Goal: Transaction & Acquisition: Book appointment/travel/reservation

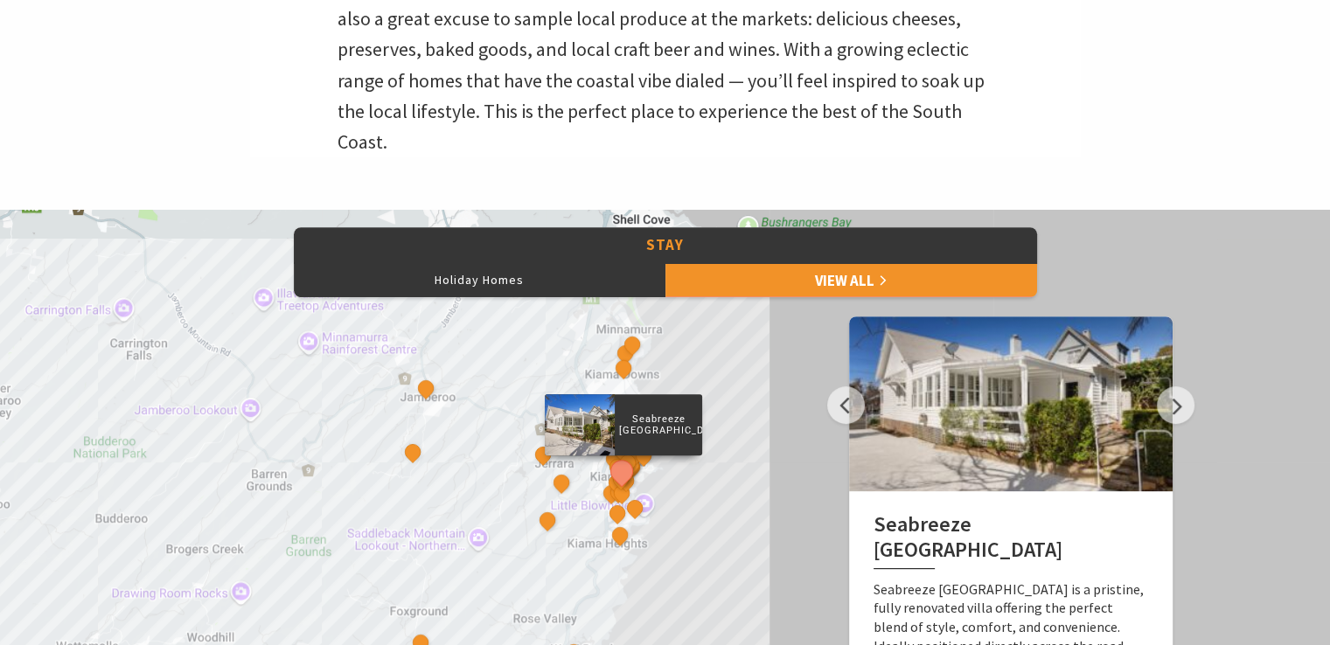
scroll to position [629, 0]
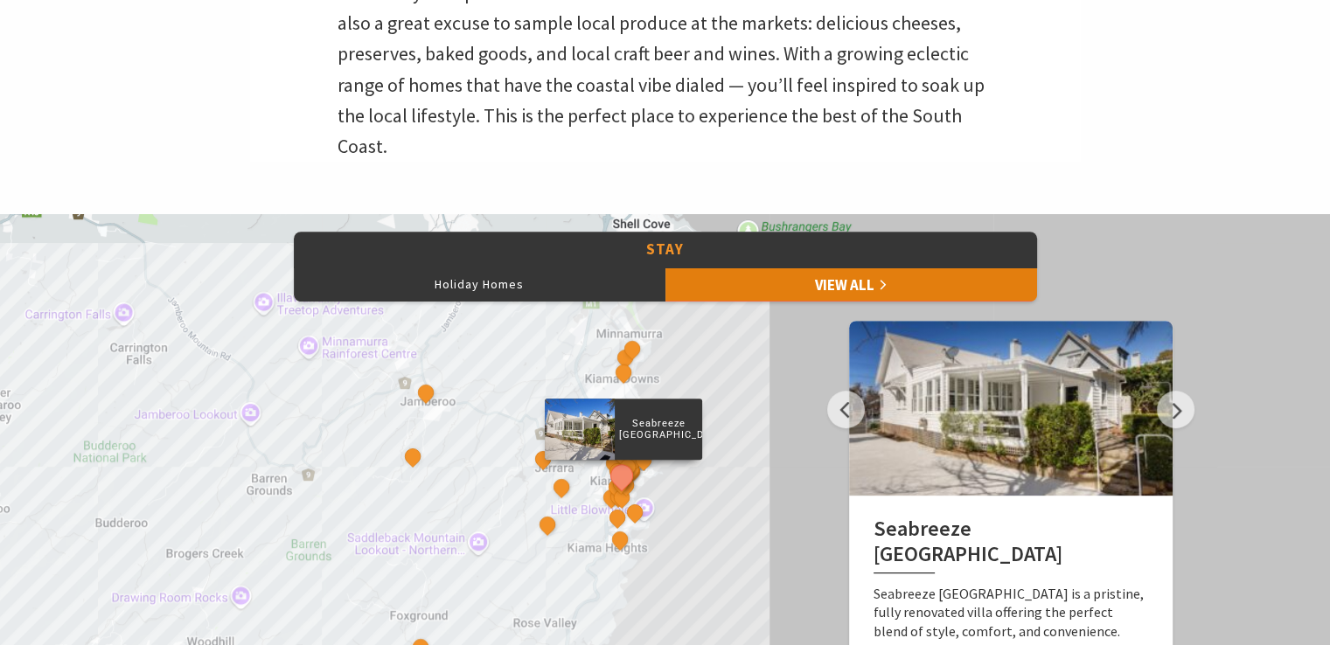
click at [843, 282] on link "View All" at bounding box center [851, 284] width 372 height 35
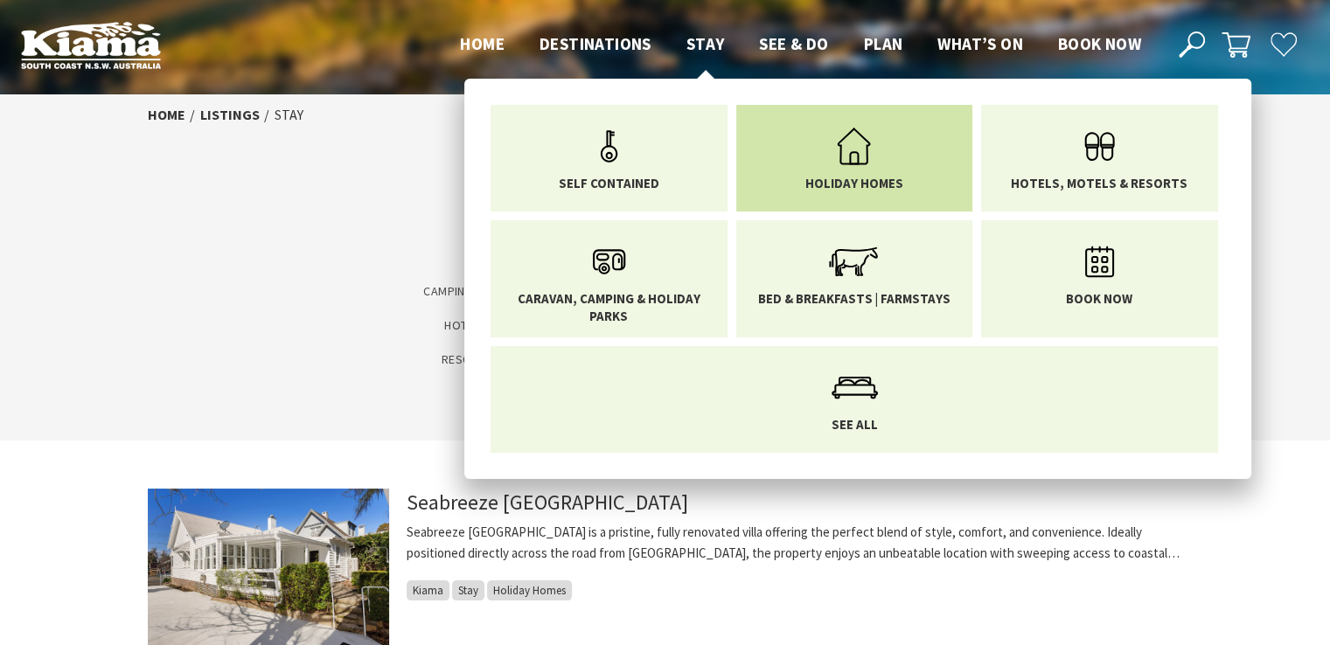
click at [886, 169] on link "Holiday Homes" at bounding box center [854, 154] width 211 height 73
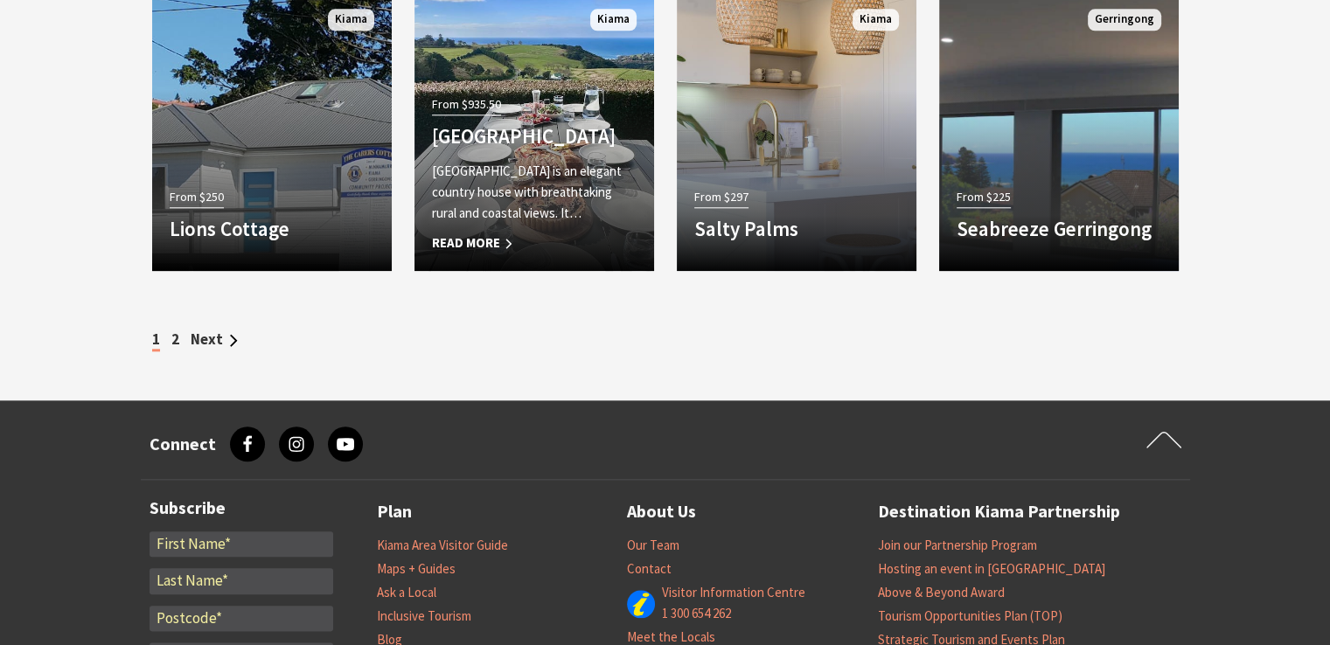
scroll to position [1866, 0]
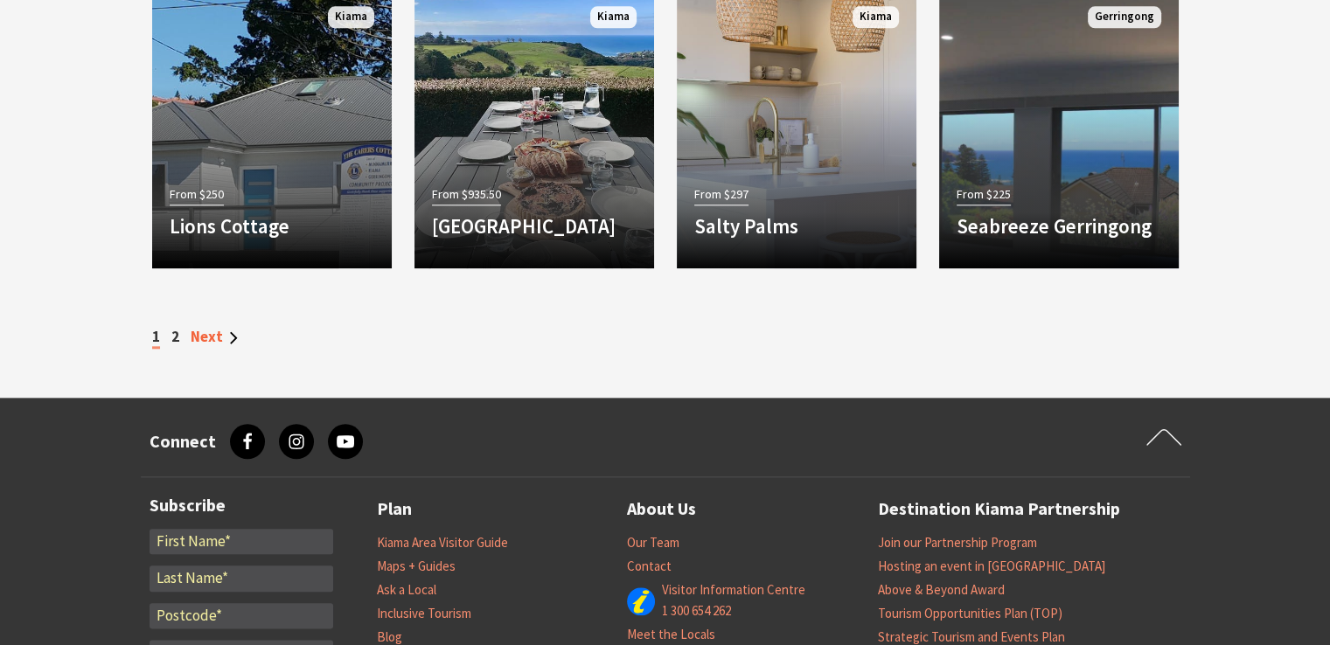
click at [216, 340] on link "Next" at bounding box center [214, 336] width 47 height 19
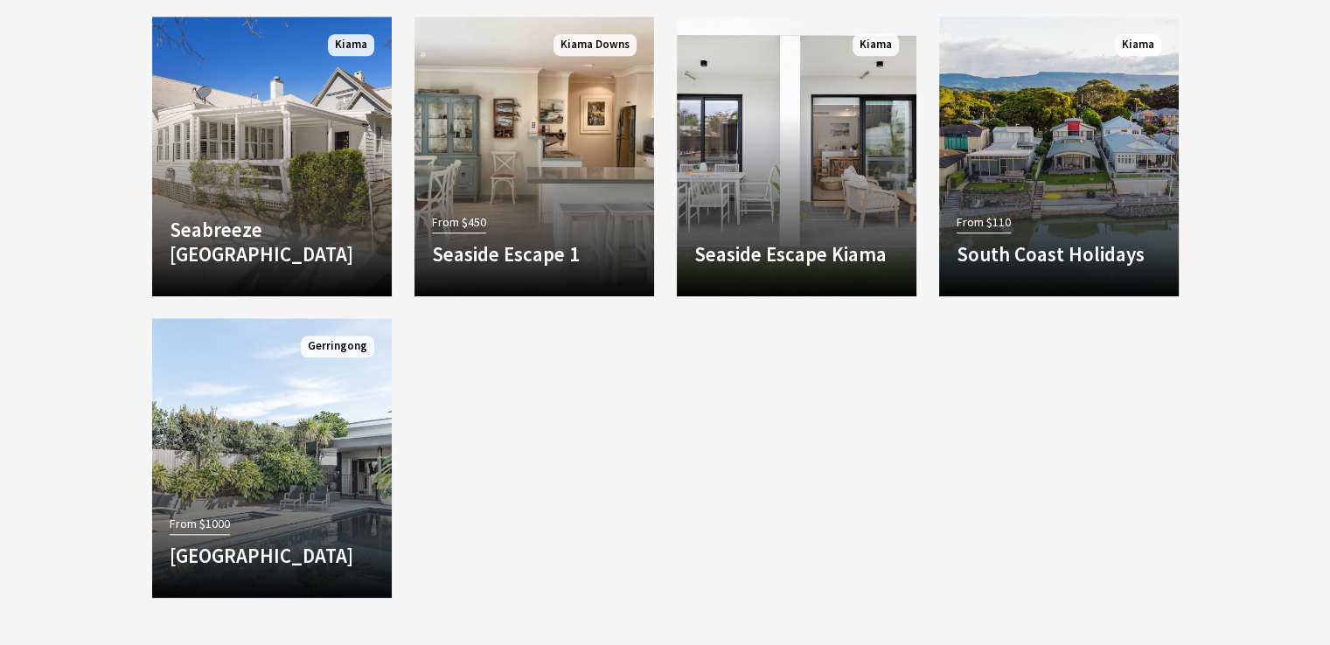
scroll to position [1552, 0]
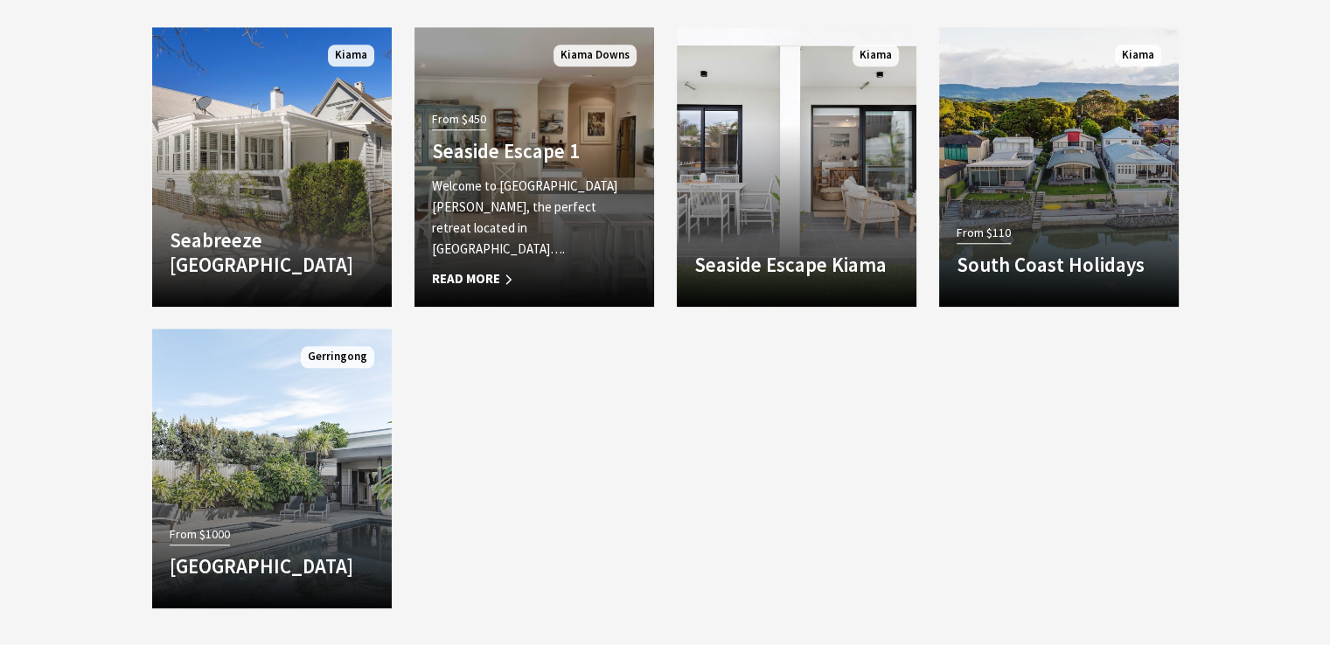
click at [559, 157] on div "From $450 Seaside Escape 1 Welcome to Seaside Escape 1 Jones Beach, the perfect…" at bounding box center [534, 198] width 240 height 183
